Goal: Information Seeking & Learning: Learn about a topic

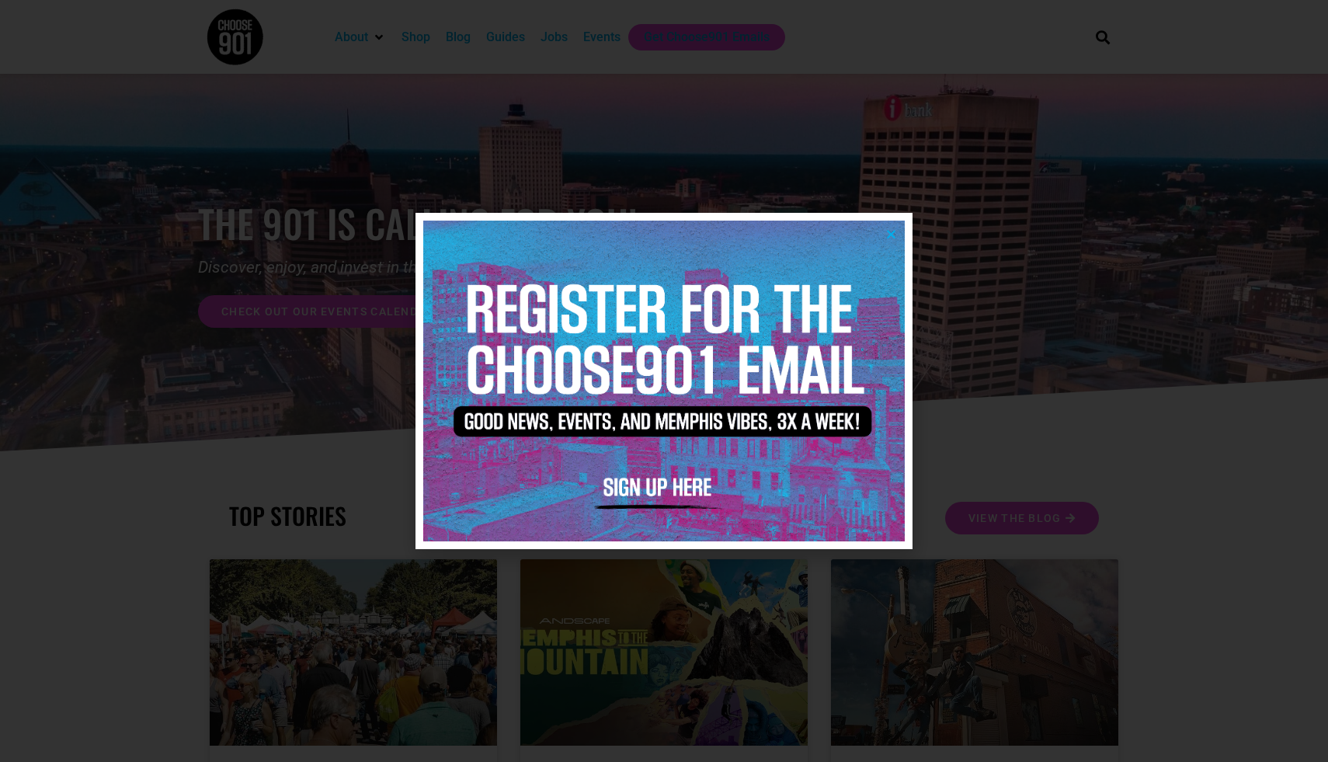
click at [890, 232] on icon "Close" at bounding box center [891, 234] width 12 height 12
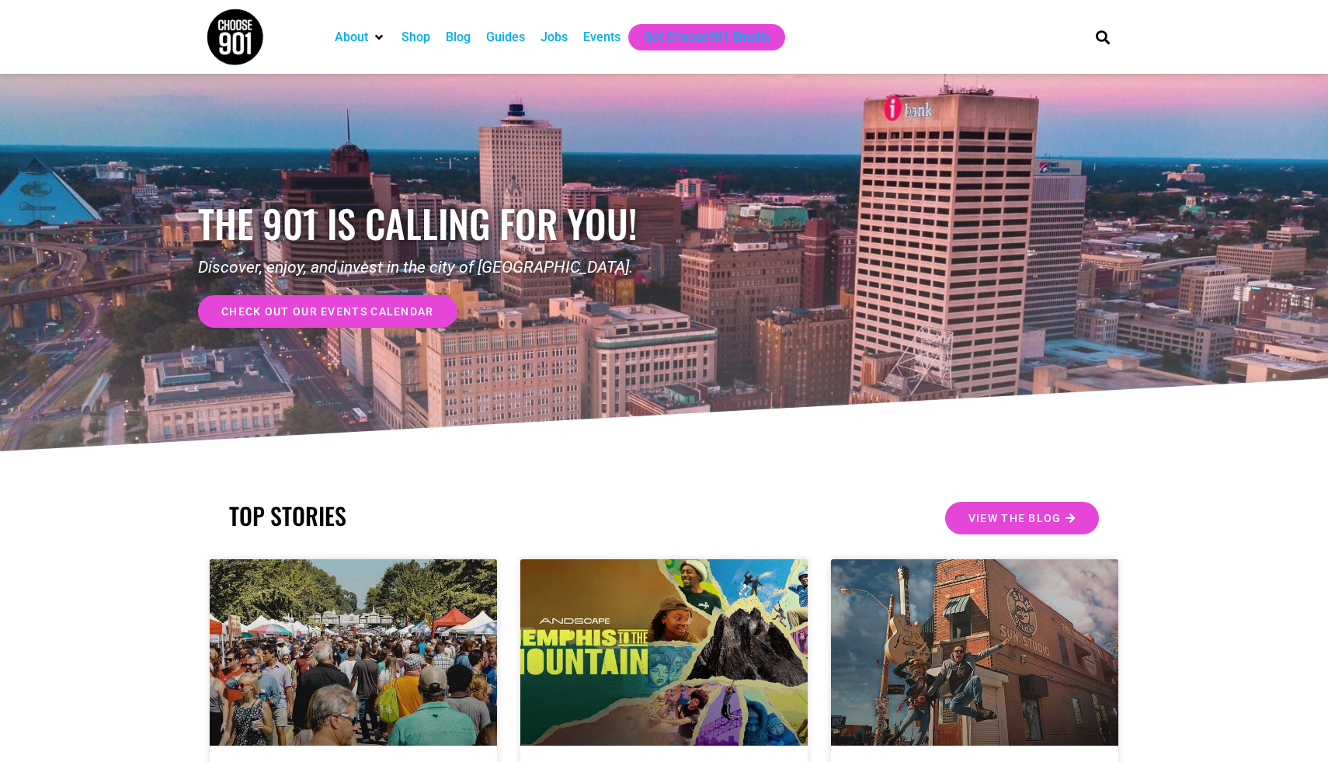
click at [561, 40] on div "Jobs" at bounding box center [553, 37] width 27 height 19
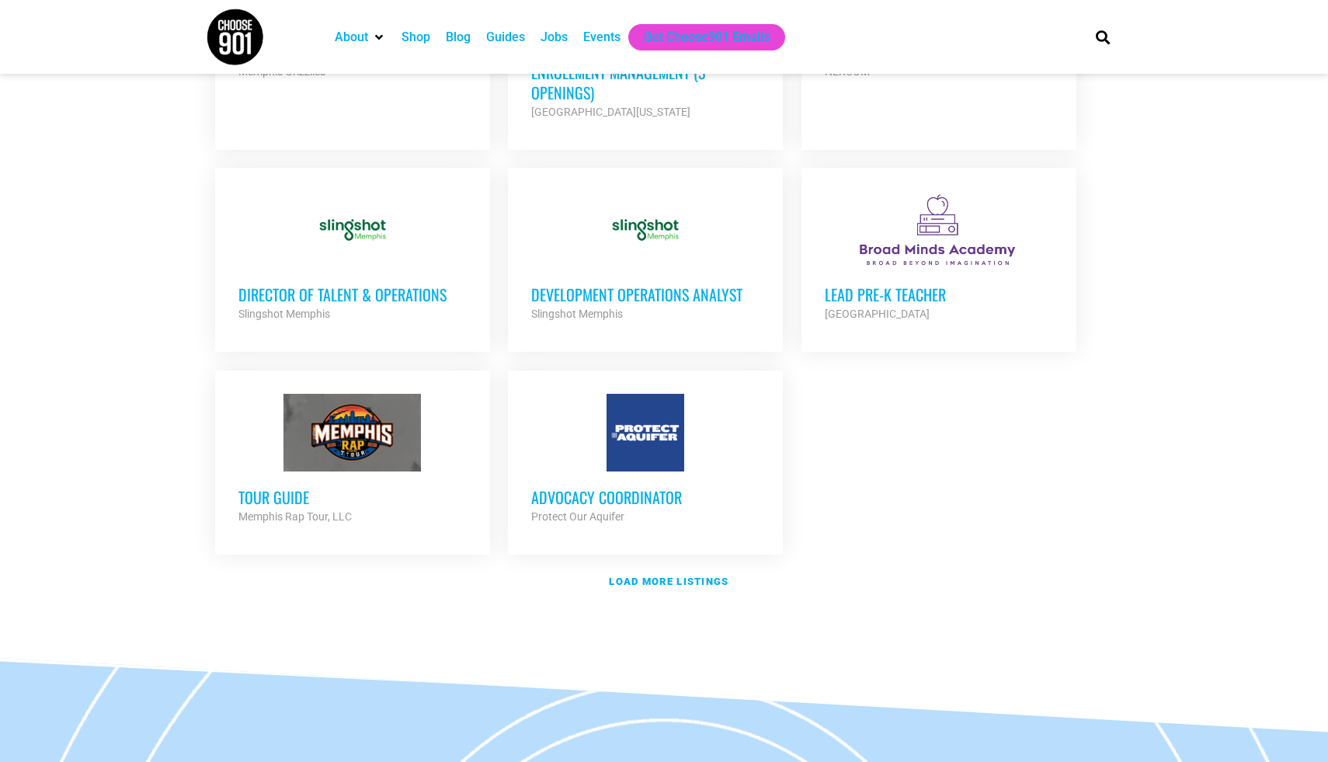
scroll to position [1686, 0]
click at [654, 575] on strong "Load more listings" at bounding box center [669, 581] width 120 height 12
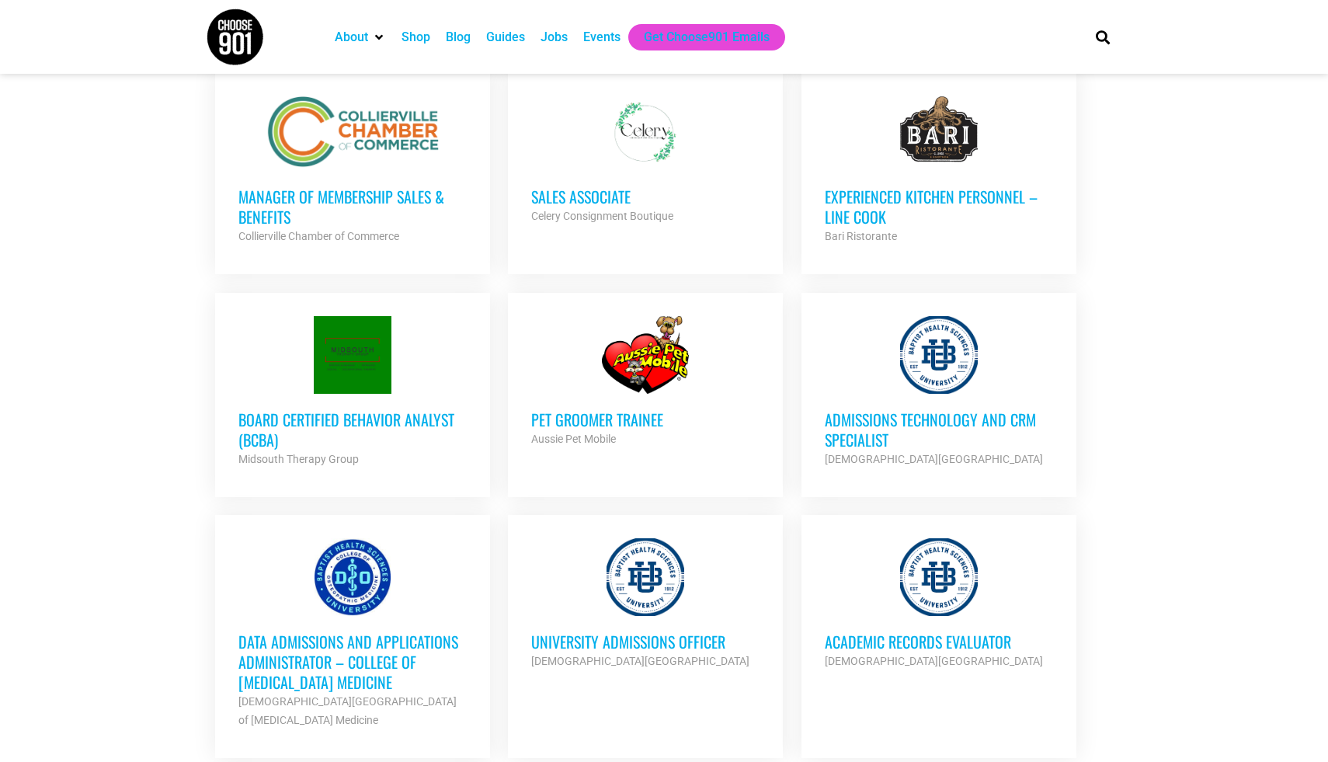
scroll to position [3070, 0]
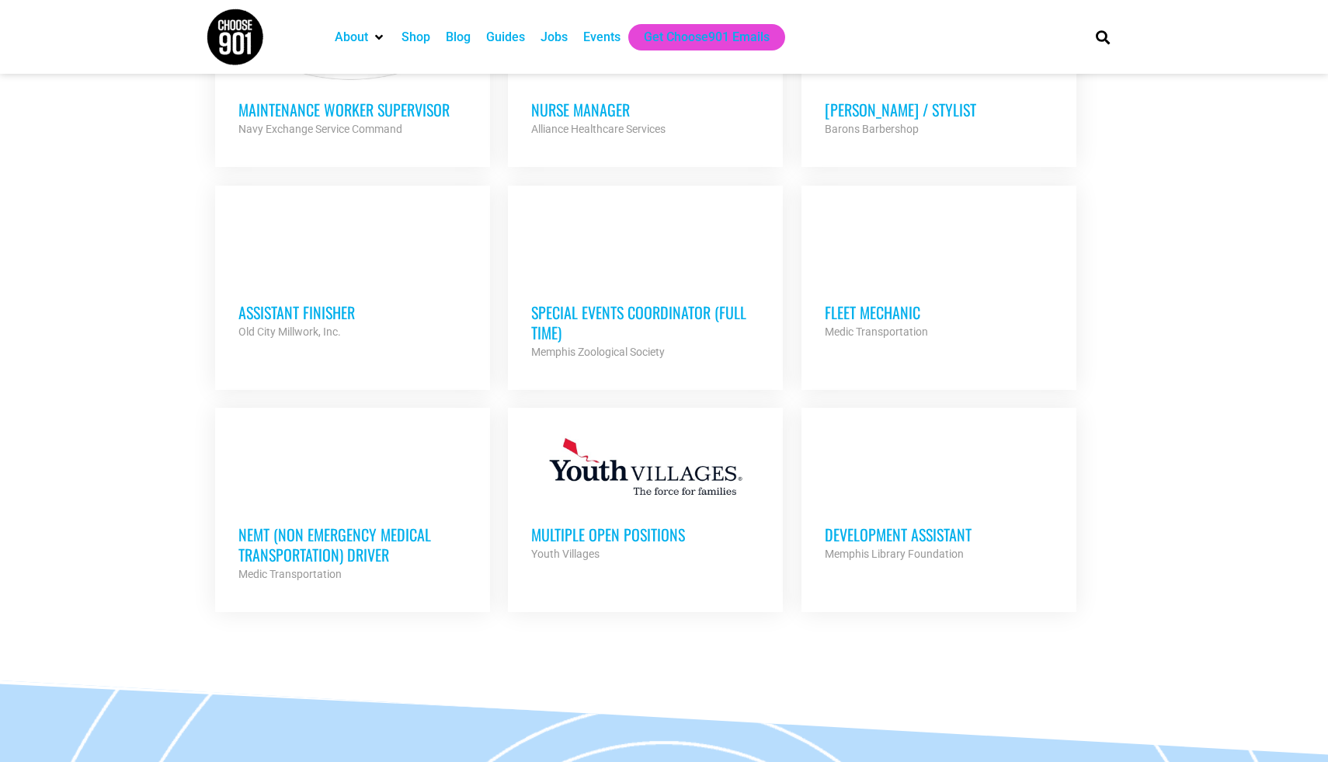
scroll to position [4086, 0]
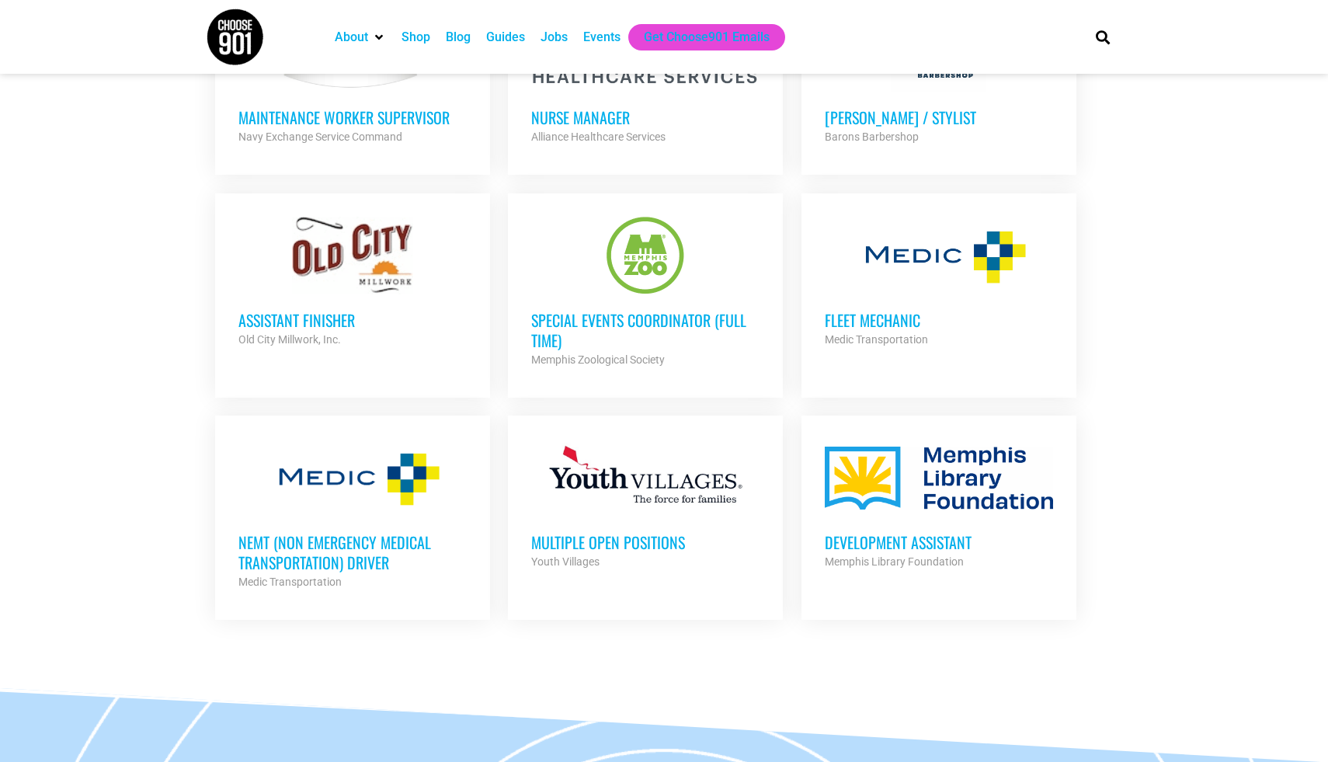
click at [942, 552] on div "Memphis Library Foundation" at bounding box center [939, 561] width 228 height 19
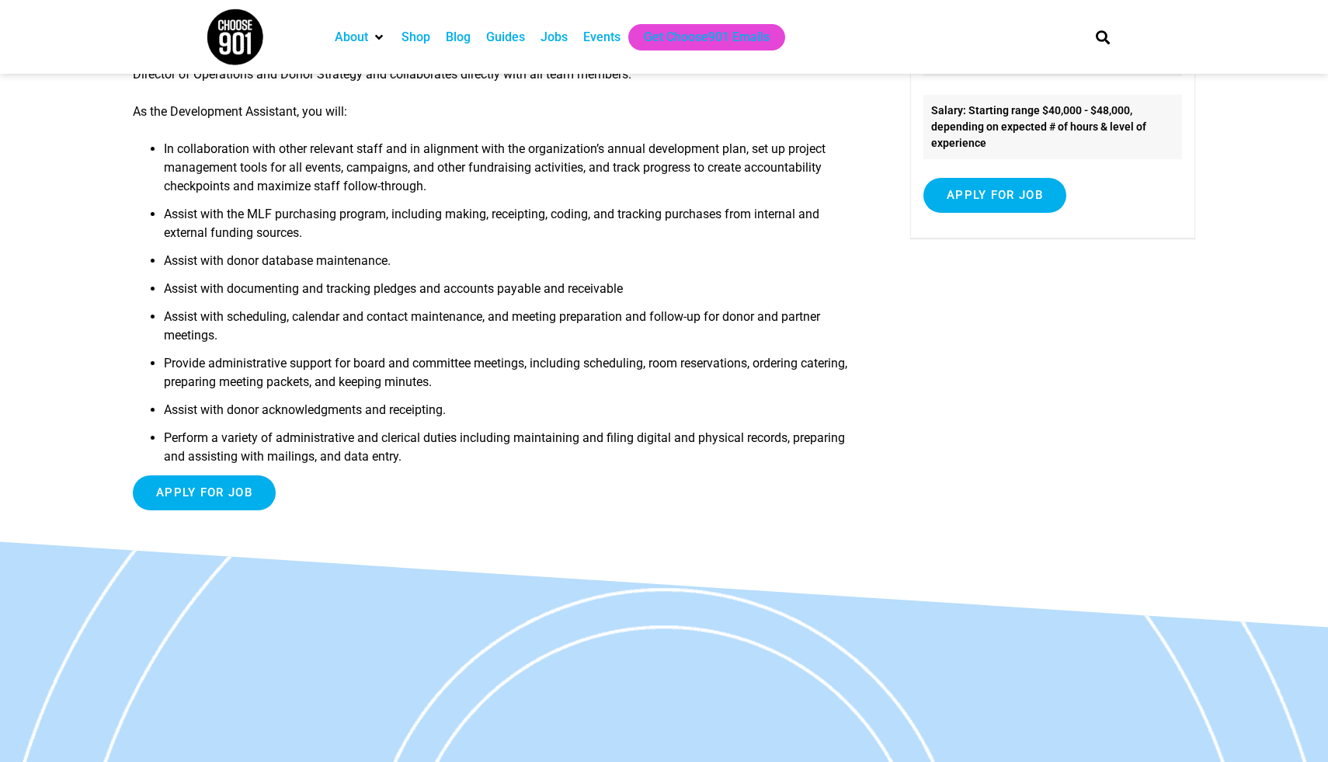
scroll to position [293, 0]
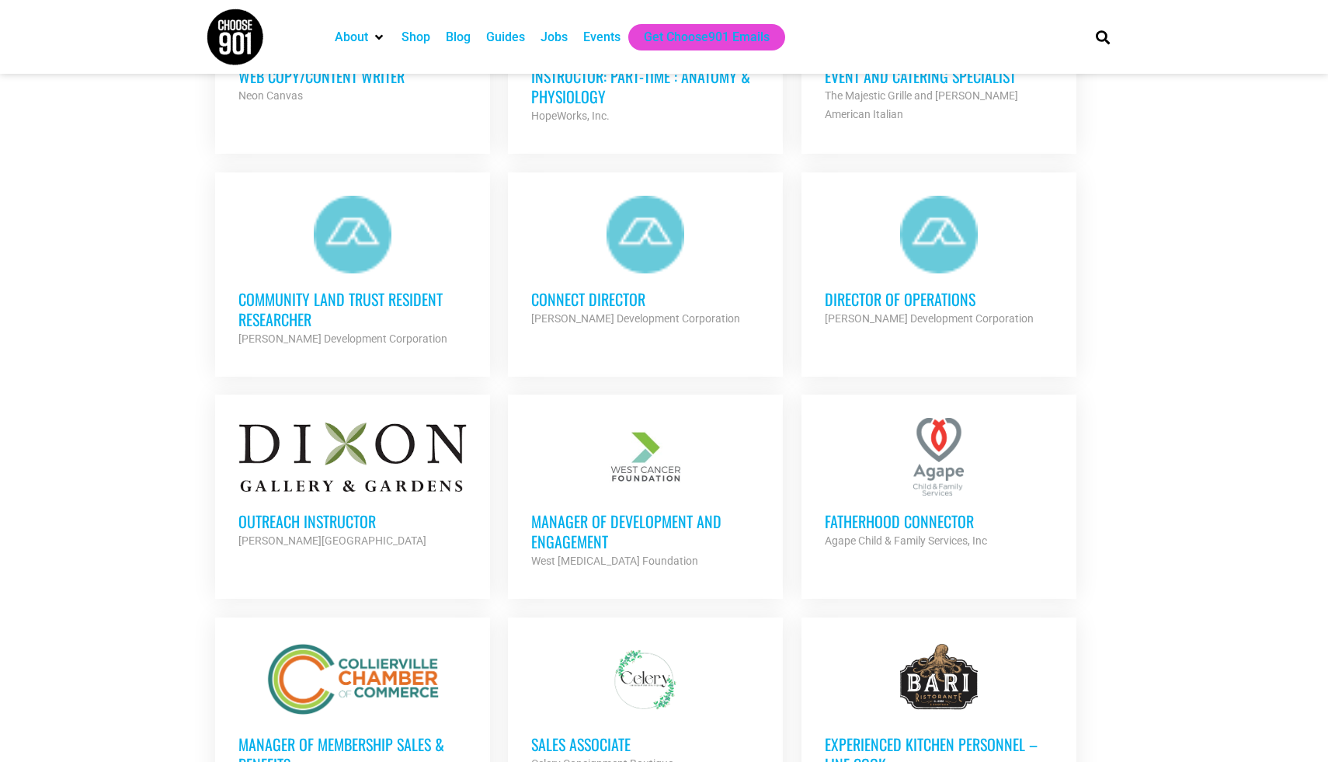
scroll to position [2327, 0]
click at [302, 512] on h3 "Outreach Instructor" at bounding box center [352, 522] width 228 height 20
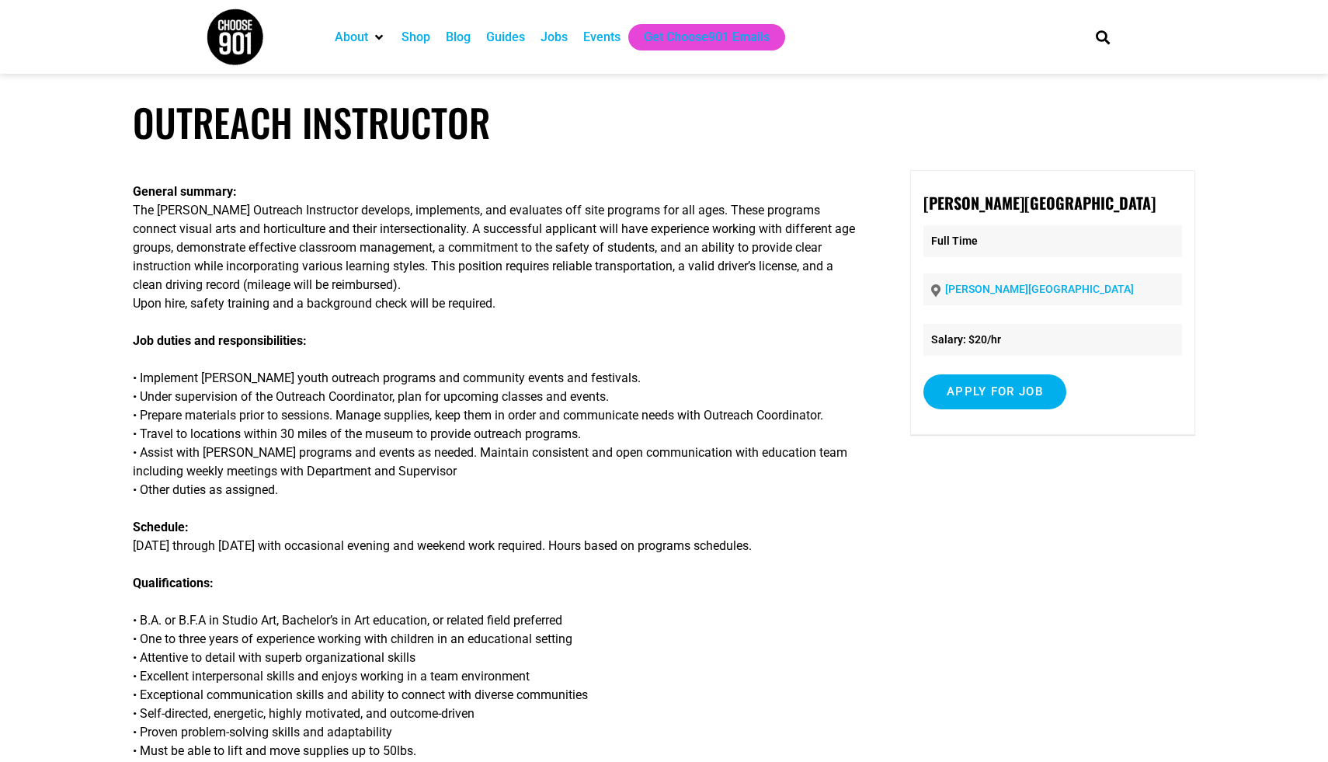
click at [1070, 297] on p "[PERSON_NAME][GEOGRAPHIC_DATA]" at bounding box center [1052, 289] width 259 height 32
click at [1067, 293] on link "[PERSON_NAME][GEOGRAPHIC_DATA]" at bounding box center [1039, 289] width 189 height 12
